Goal: Navigation & Orientation: Find specific page/section

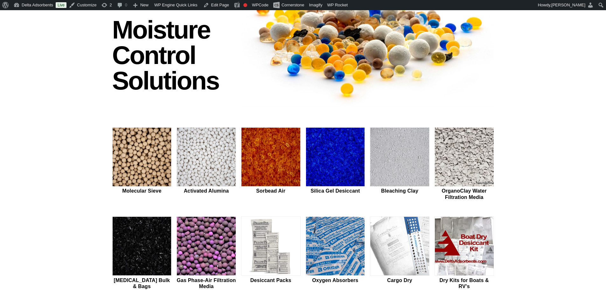
scroll to position [106, 0]
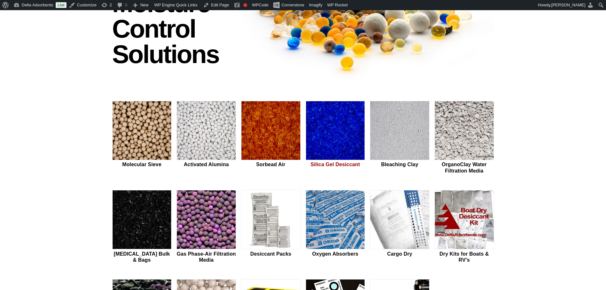
click at [327, 109] on img at bounding box center [335, 130] width 59 height 59
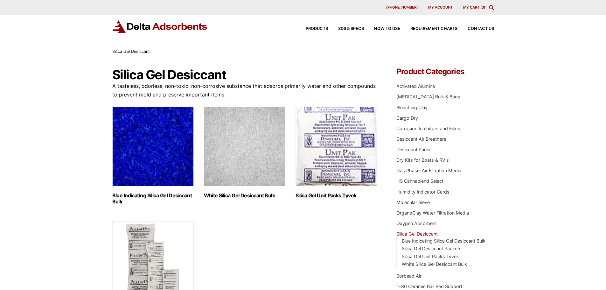
click at [158, 148] on img "Visit product category Blue Indicating Silica Gel Desiccant Bulk" at bounding box center [152, 146] width 81 height 79
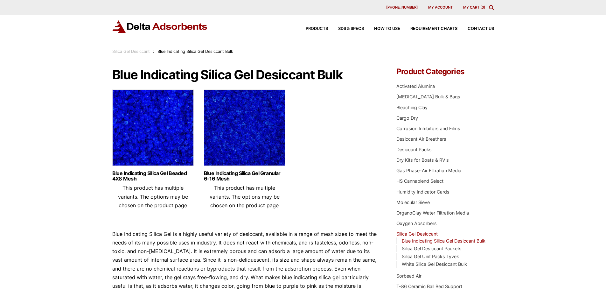
click at [164, 147] on img at bounding box center [152, 128] width 81 height 79
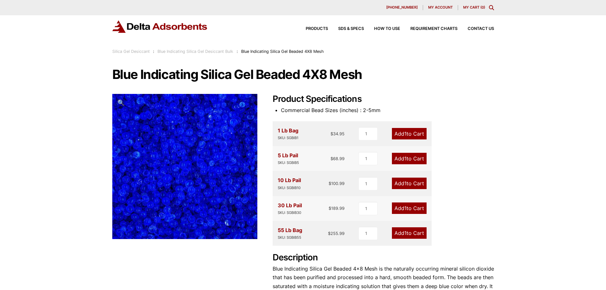
click at [167, 23] on img at bounding box center [159, 26] width 95 height 12
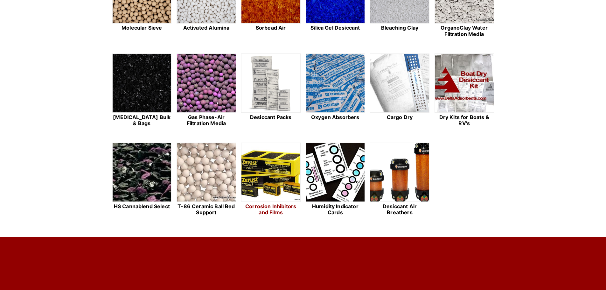
scroll to position [233, 0]
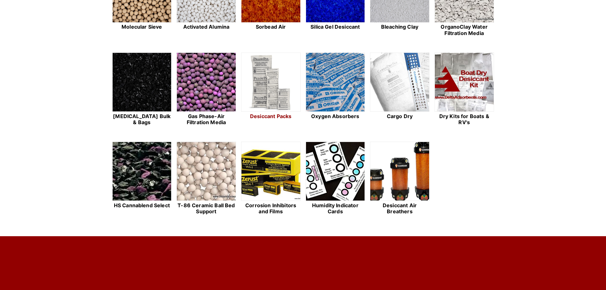
click at [274, 93] on img at bounding box center [270, 82] width 59 height 59
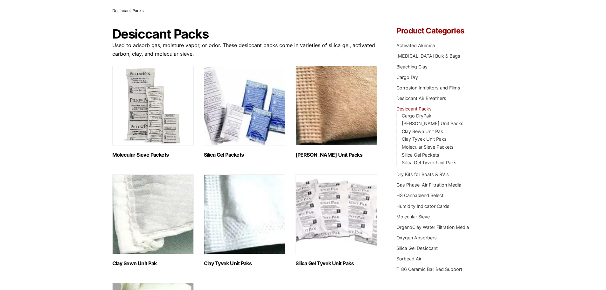
scroll to position [106, 0]
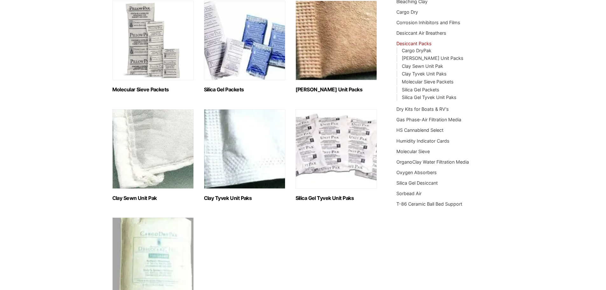
click at [345, 163] on img "Visit product category Silica Gel Tyvek Unit Paks" at bounding box center [335, 148] width 81 height 79
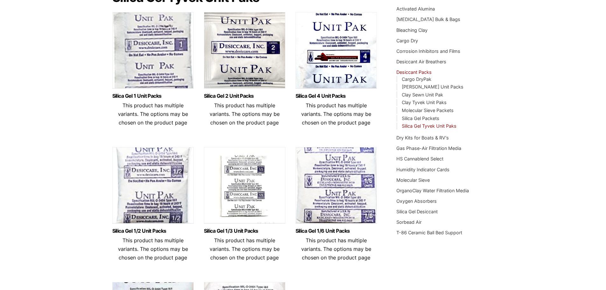
scroll to position [106, 0]
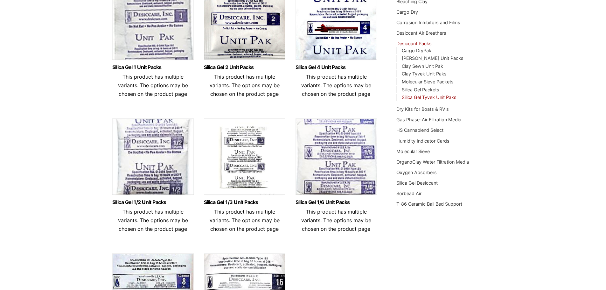
click at [156, 21] on img at bounding box center [152, 22] width 81 height 79
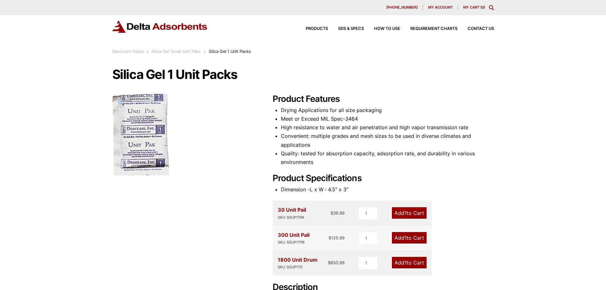
click at [159, 48] on div "Products SDS & SPECS How to Use Requirement Charts Contact Us" at bounding box center [303, 31] width 606 height 33
click at [162, 50] on link "Silica Gel Tyvek Unit Paks" at bounding box center [175, 51] width 49 height 5
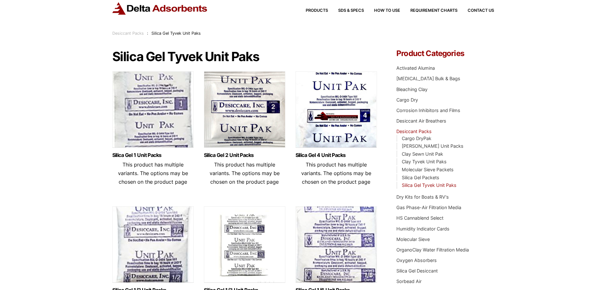
scroll to position [85, 0]
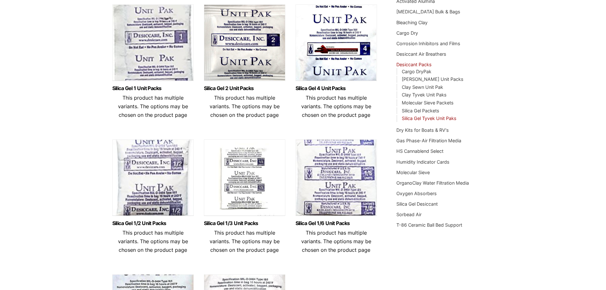
click at [237, 189] on img at bounding box center [244, 178] width 81 height 79
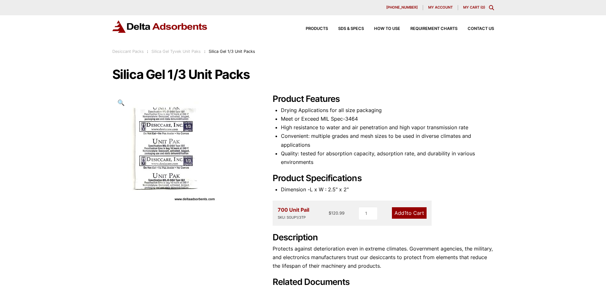
click at [172, 29] on img at bounding box center [159, 26] width 95 height 12
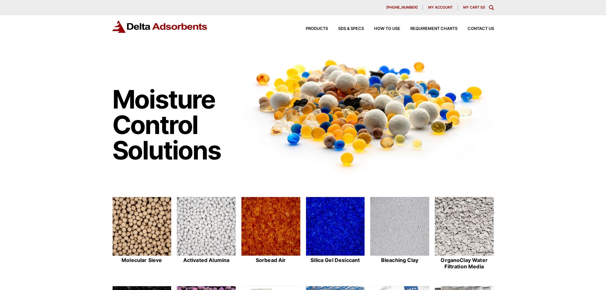
click at [444, 6] on span "My account" at bounding box center [440, 7] width 24 height 3
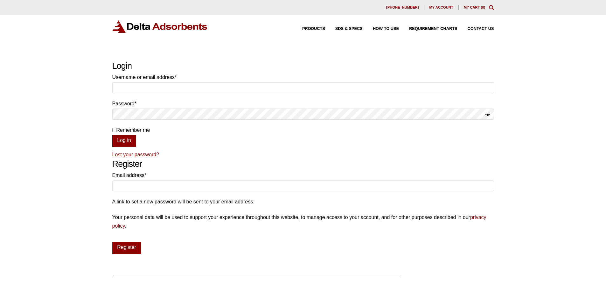
type input "bennett@deltaadsorbents.com"
click at [114, 140] on button "Log in" at bounding box center [124, 141] width 24 height 12
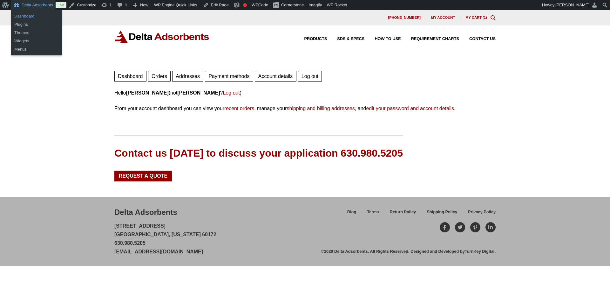
click at [31, 15] on link "Dashboard" at bounding box center [36, 16] width 51 height 8
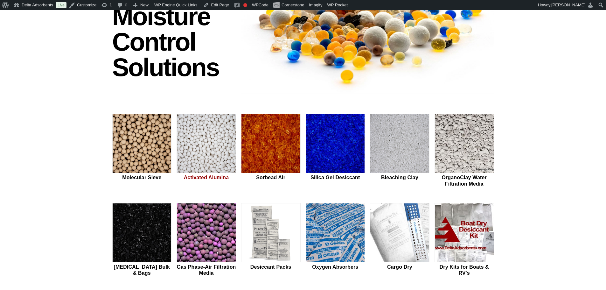
scroll to position [148, 0]
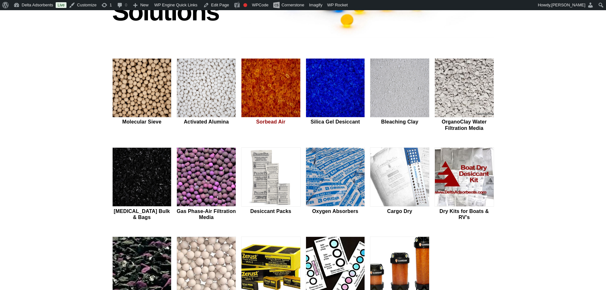
click at [278, 107] on img at bounding box center [270, 88] width 59 height 59
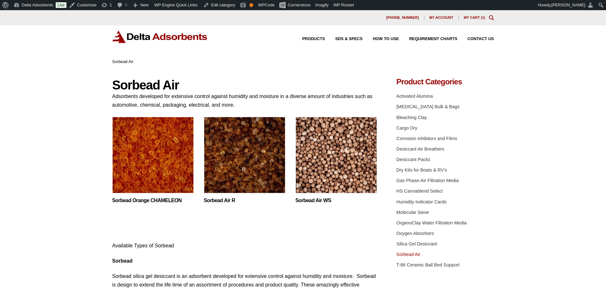
click at [141, 153] on img at bounding box center [152, 156] width 81 height 79
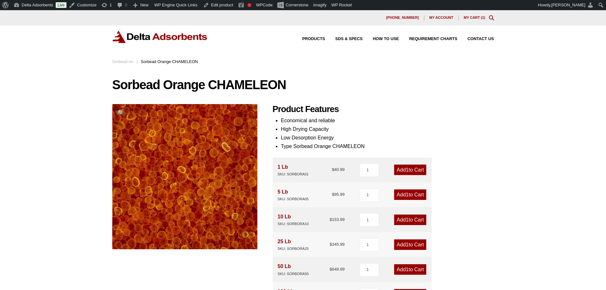
click at [148, 37] on img at bounding box center [159, 37] width 95 height 12
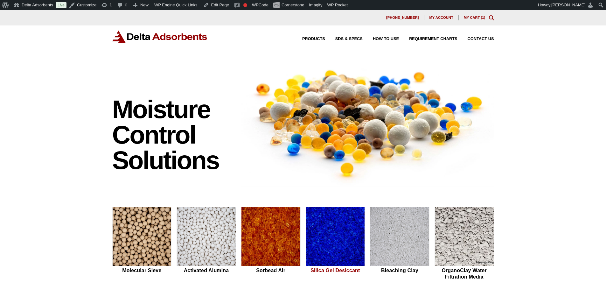
click at [355, 264] on img at bounding box center [335, 236] width 59 height 59
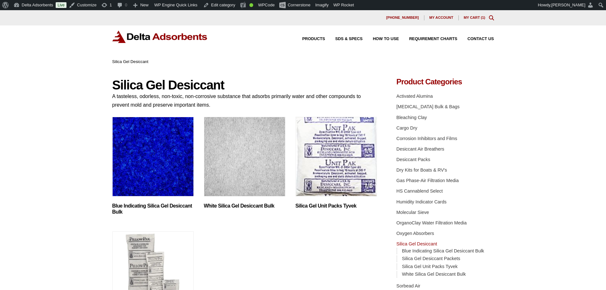
click at [216, 148] on img "Visit product category White Silica Gel Desiccant Bulk" at bounding box center [244, 156] width 81 height 79
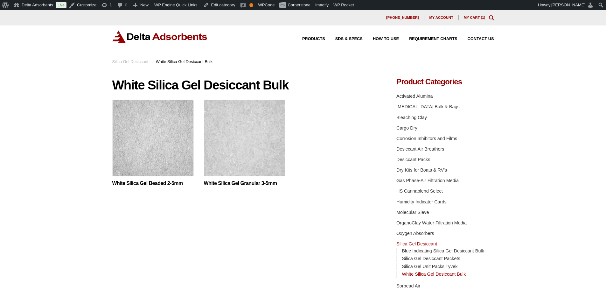
click at [171, 148] on img at bounding box center [152, 139] width 81 height 79
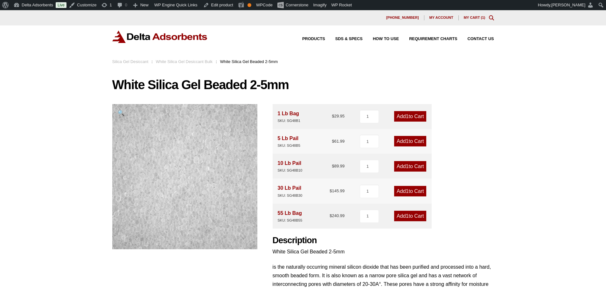
click at [138, 62] on link "Silica Gel Desiccant" at bounding box center [130, 61] width 36 height 5
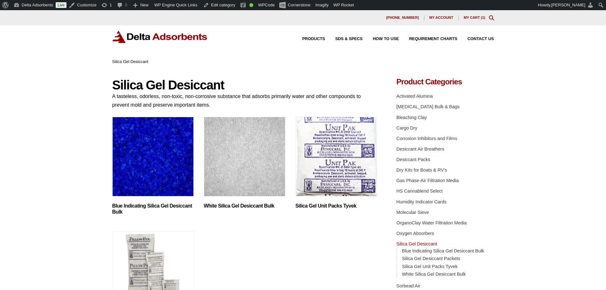
click at [144, 157] on img "Visit product category Blue Indicating Silica Gel Desiccant Bulk" at bounding box center [152, 156] width 81 height 79
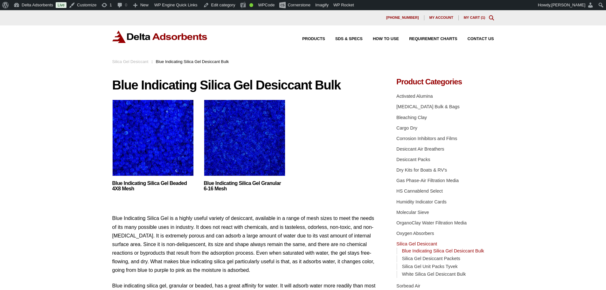
click at [153, 148] on img at bounding box center [152, 139] width 81 height 79
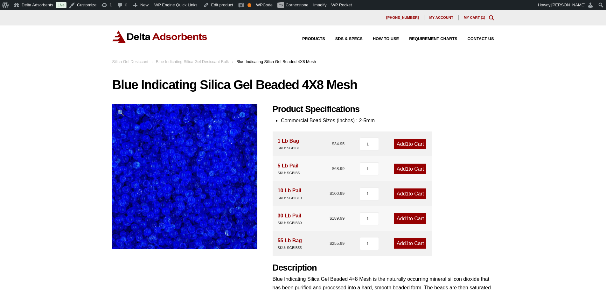
click at [205, 35] on img at bounding box center [159, 37] width 95 height 12
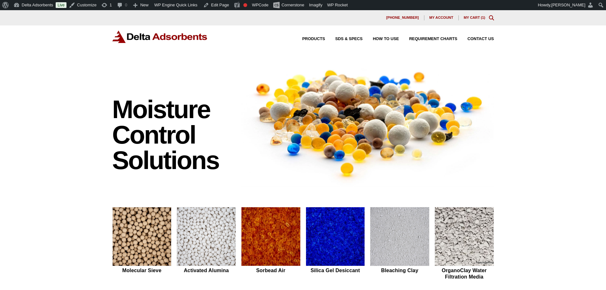
click at [536, 35] on div "Products SDS & SPECS How to Use Requirement Charts Contact Us" at bounding box center [303, 41] width 606 height 33
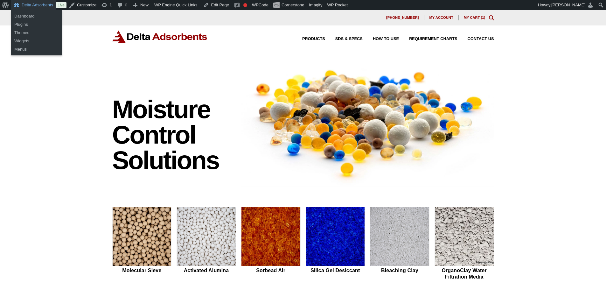
click at [37, 67] on div "Moisture Control Solutions Moisture control solutions Molecular Sieve Activated…" at bounding box center [303, 268] width 606 height 421
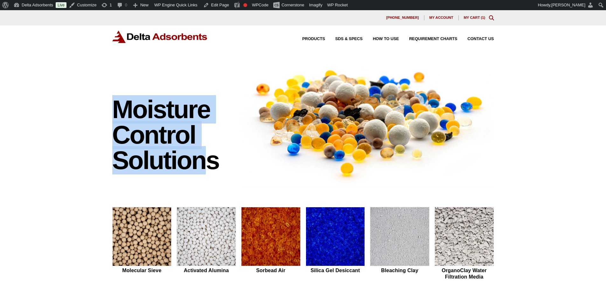
drag, startPoint x: 101, startPoint y: 120, endPoint x: 203, endPoint y: 166, distance: 111.7
click at [203, 166] on div "Moisture Control Solutions Moisture control solutions Molecular Sieve Activated…" at bounding box center [303, 268] width 606 height 421
drag, startPoint x: 214, startPoint y: 163, endPoint x: 111, endPoint y: 110, distance: 115.9
click at [111, 110] on div "Moisture Control Solutions" at bounding box center [303, 122] width 387 height 133
click at [115, 138] on h1 "Moisture Control Solutions" at bounding box center [173, 135] width 123 height 76
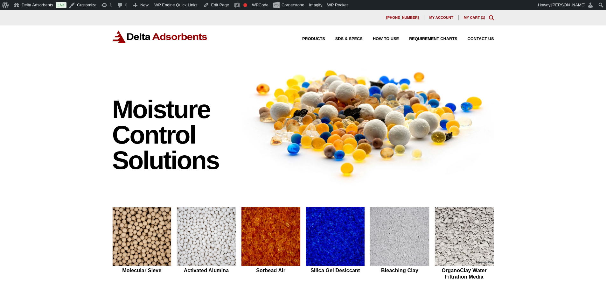
click at [81, 141] on div "Moisture Control Solutions Moisture control solutions Molecular Sieve Activated…" at bounding box center [303, 268] width 606 height 421
click at [328, 251] on img at bounding box center [335, 236] width 59 height 59
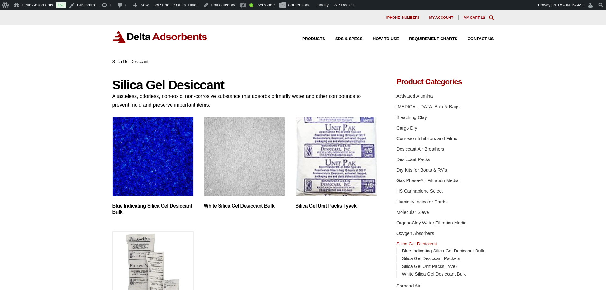
click at [173, 165] on img "Visit product category Blue Indicating Silica Gel Desiccant Bulk" at bounding box center [152, 156] width 81 height 79
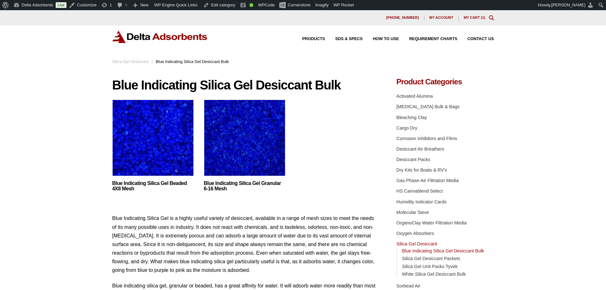
click at [250, 160] on img at bounding box center [244, 139] width 81 height 79
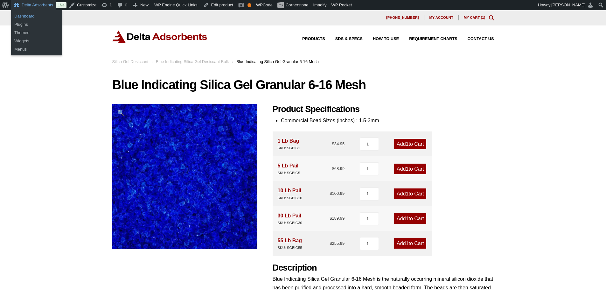
click at [24, 18] on link "Dashboard" at bounding box center [36, 16] width 51 height 8
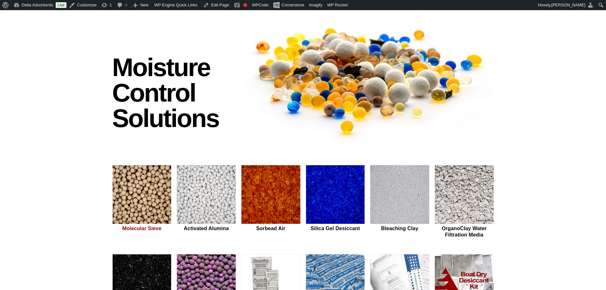
scroll to position [42, 0]
click at [147, 184] on img at bounding box center [142, 194] width 59 height 59
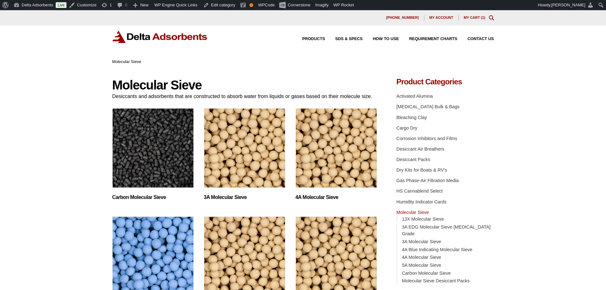
click at [366, 167] on img "Visit product category 4A Molecular Sieve" at bounding box center [335, 147] width 81 height 79
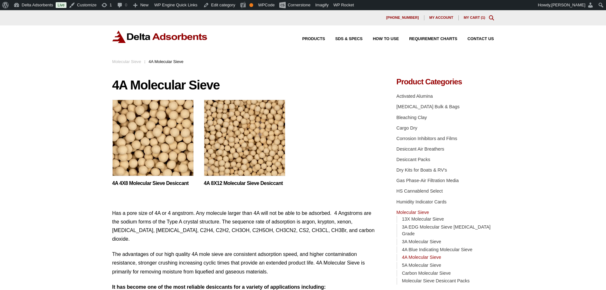
click at [123, 59] on div "Molecular Sieve : 4A Molecular Sieve" at bounding box center [147, 61] width 71 height 7
click at [123, 60] on link "Molecular Sieve" at bounding box center [126, 61] width 29 height 5
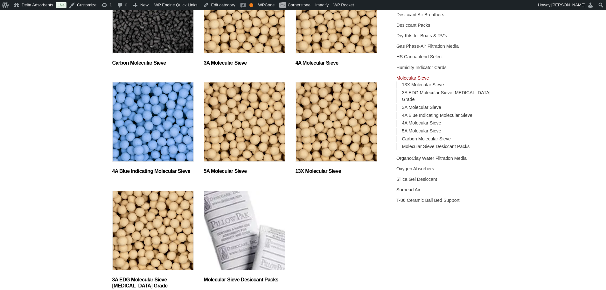
scroll to position [148, 0]
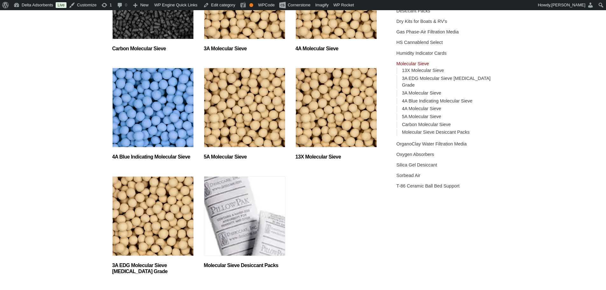
click at [282, 120] on img "Visit product category 5A Molecular Sieve" at bounding box center [244, 107] width 81 height 79
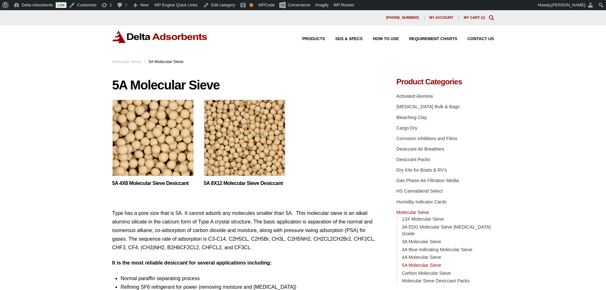
click at [240, 132] on img at bounding box center [244, 139] width 81 height 79
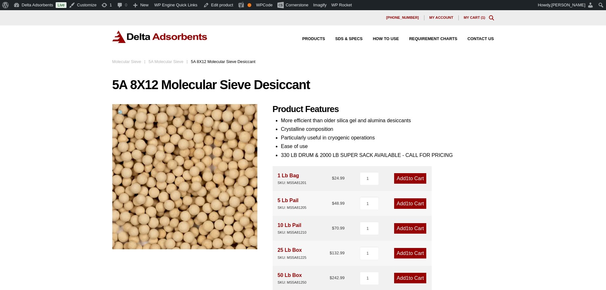
click at [134, 41] on img at bounding box center [159, 37] width 95 height 12
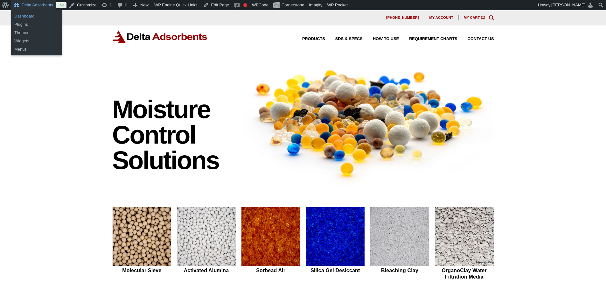
click at [32, 16] on link "Dashboard" at bounding box center [36, 16] width 51 height 8
